Goal: Navigation & Orientation: Find specific page/section

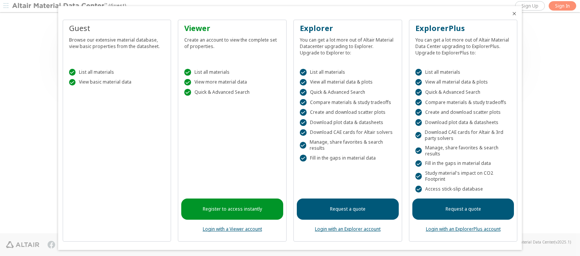
click at [392, 14] on icon "Close" at bounding box center [514, 14] width 6 height 6
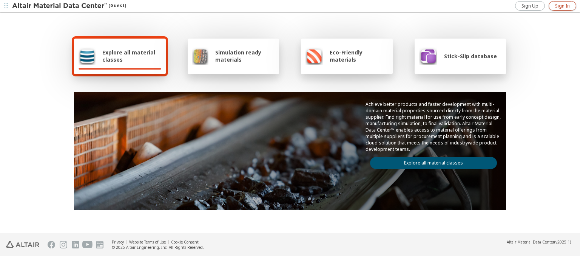
click at [392, 6] on span "Sign In" at bounding box center [562, 6] width 15 height 6
click at [60, 6] on img at bounding box center [60, 6] width 96 height 8
click at [129, 56] on span "Explore all material classes" at bounding box center [131, 56] width 59 height 14
click at [431, 161] on link "Explore all material classes" at bounding box center [433, 163] width 127 height 12
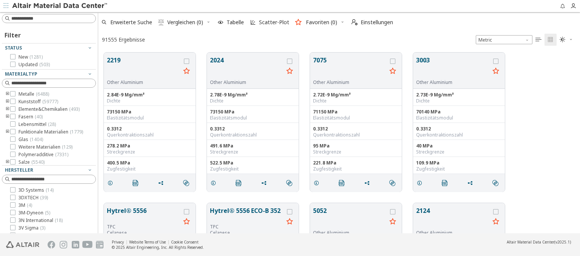
scroll to position [181, 476]
click at [60, 6] on img at bounding box center [60, 6] width 96 height 8
